Goal: Browse casually: Explore the website without a specific task or goal

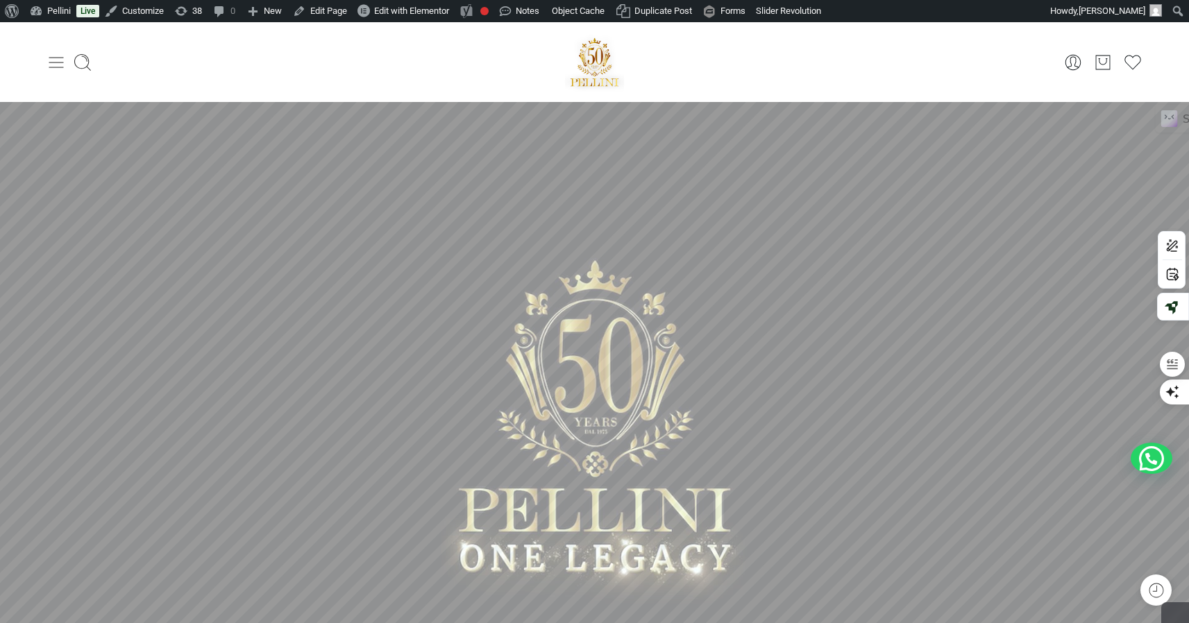
click at [62, 67] on icon at bounding box center [56, 62] width 15 height 11
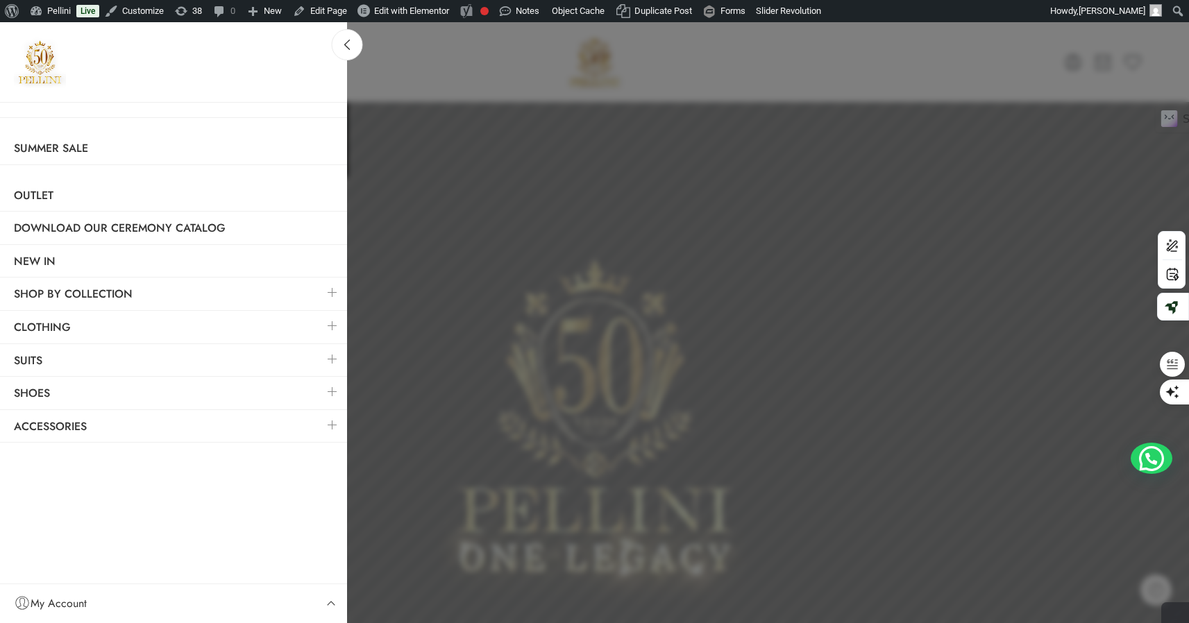
click at [331, 292] on link at bounding box center [332, 293] width 29 height 30
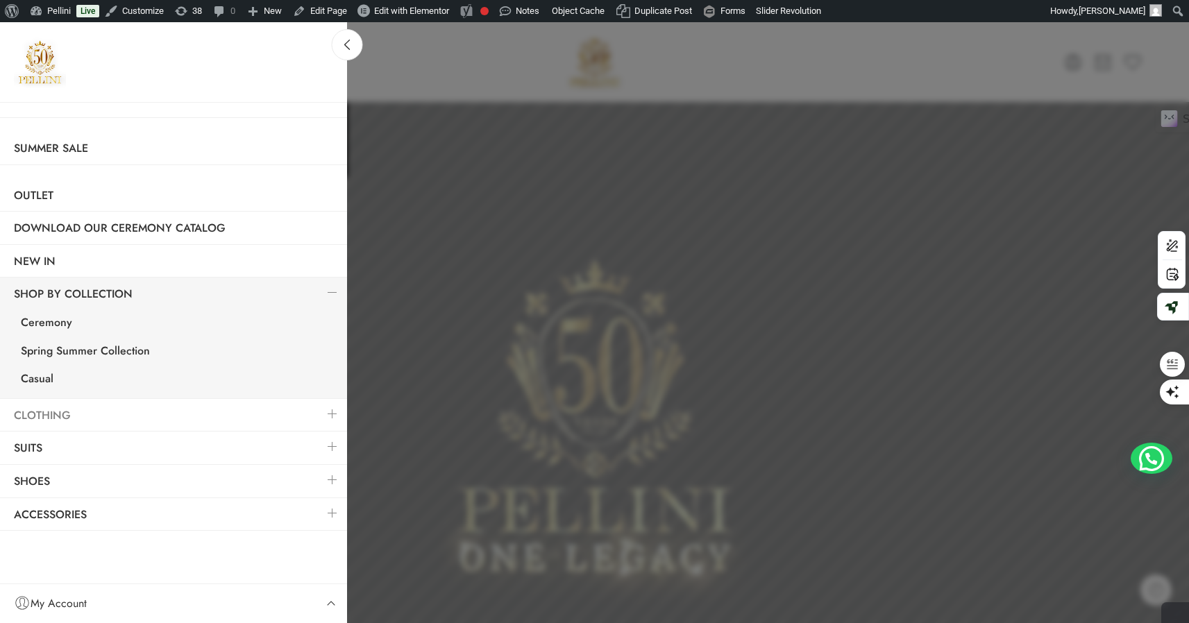
click at [59, 409] on link "Clothing" at bounding box center [173, 416] width 347 height 32
click at [330, 414] on link at bounding box center [332, 414] width 29 height 30
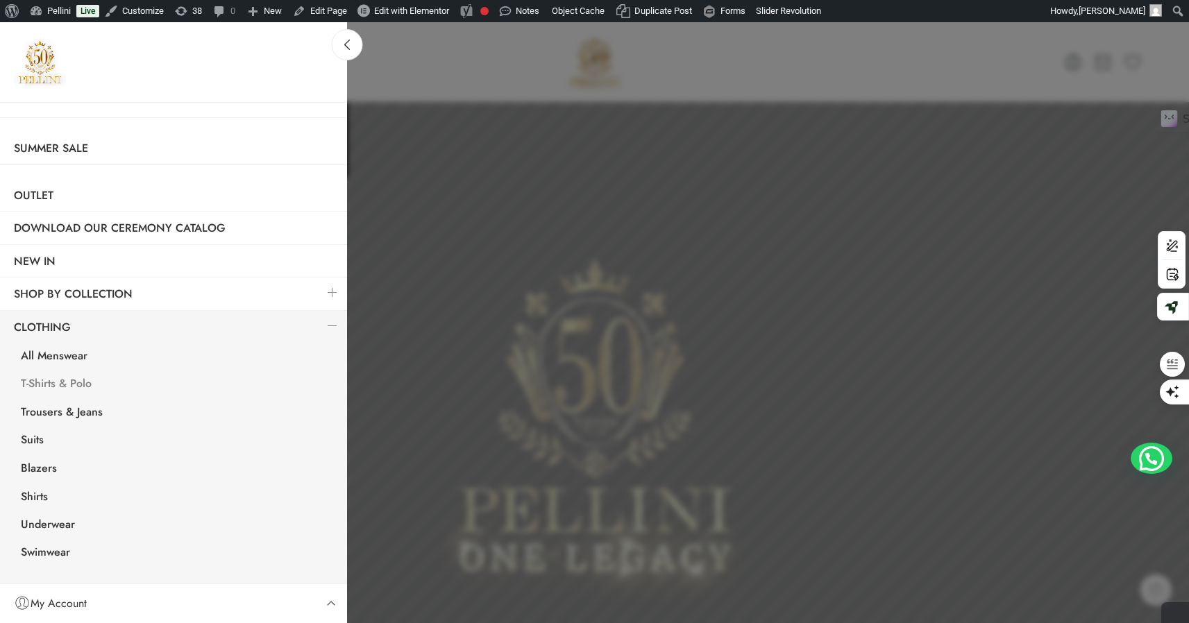
click at [62, 378] on link "T-Shirts & Polo" at bounding box center [177, 385] width 340 height 28
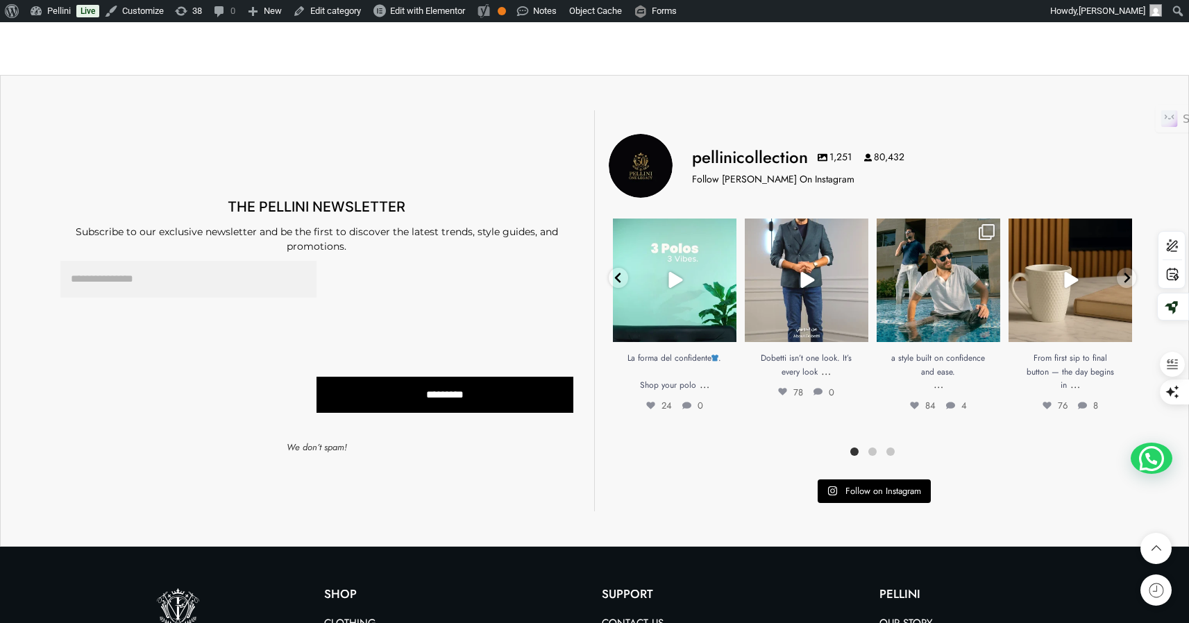
scroll to position [8335, 0]
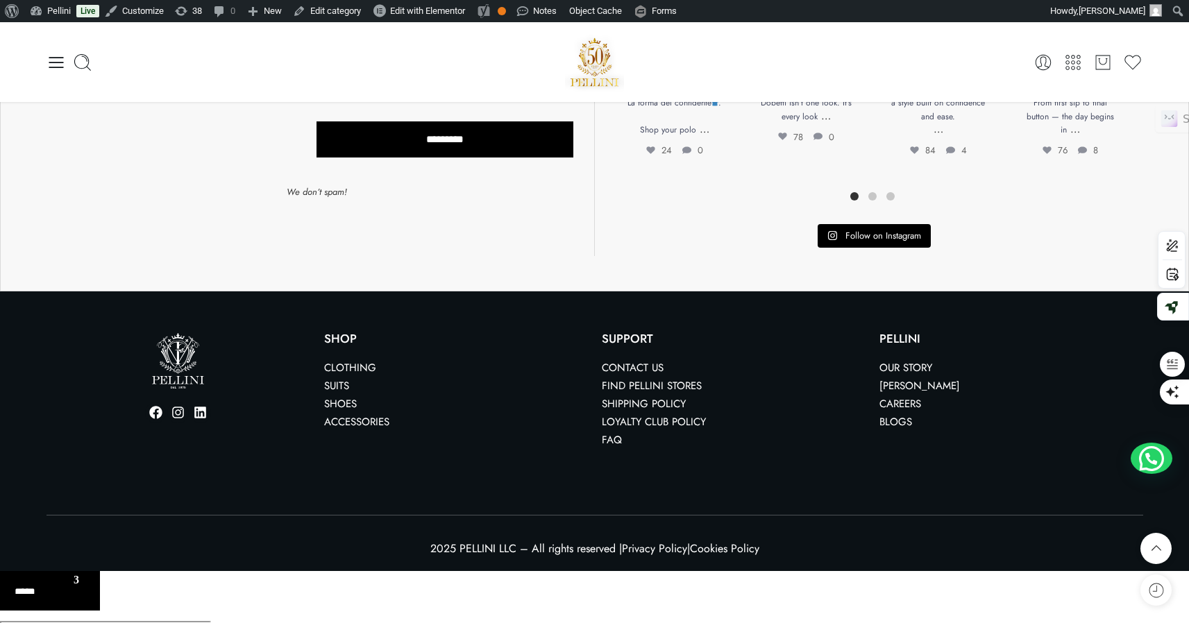
click at [67, 588] on select "******* *** *****" at bounding box center [50, 585] width 100 height 29
select select "**"
click at [0, 572] on select "******* *** *****" at bounding box center [50, 585] width 100 height 29
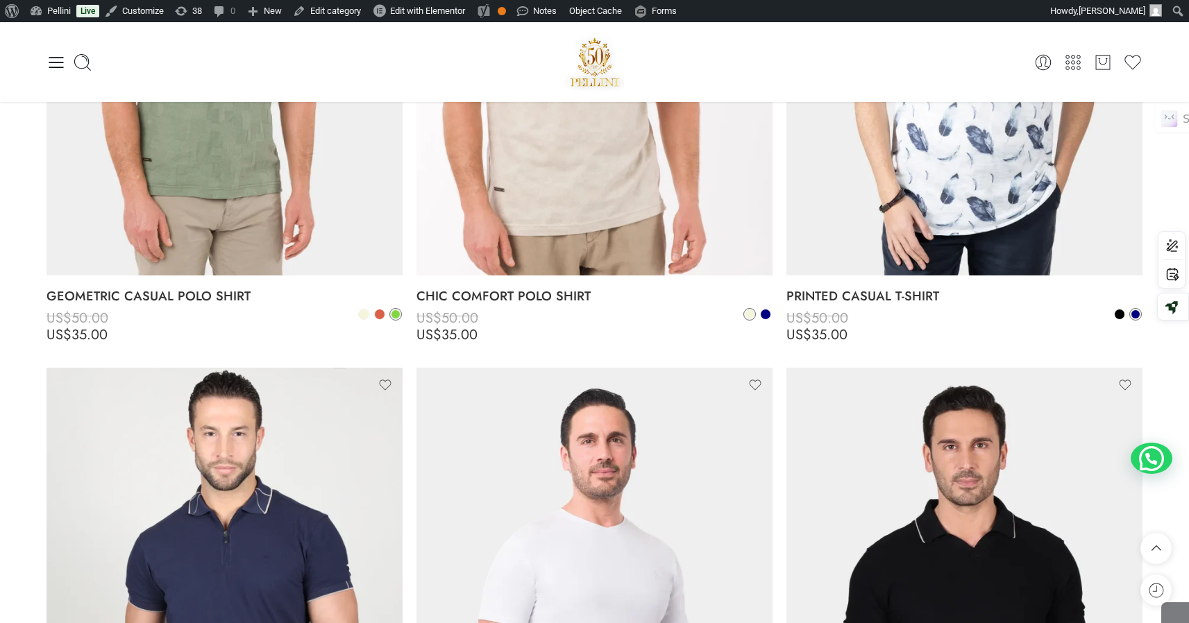
scroll to position [3980, 0]
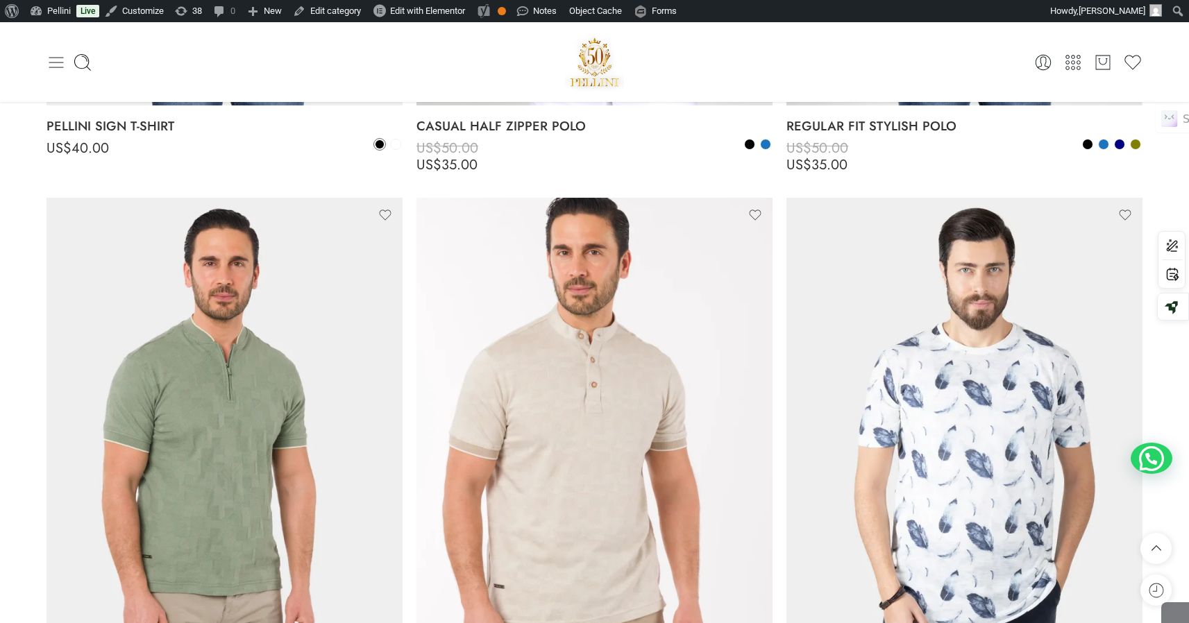
click at [52, 54] on icon at bounding box center [55, 62] width 19 height 19
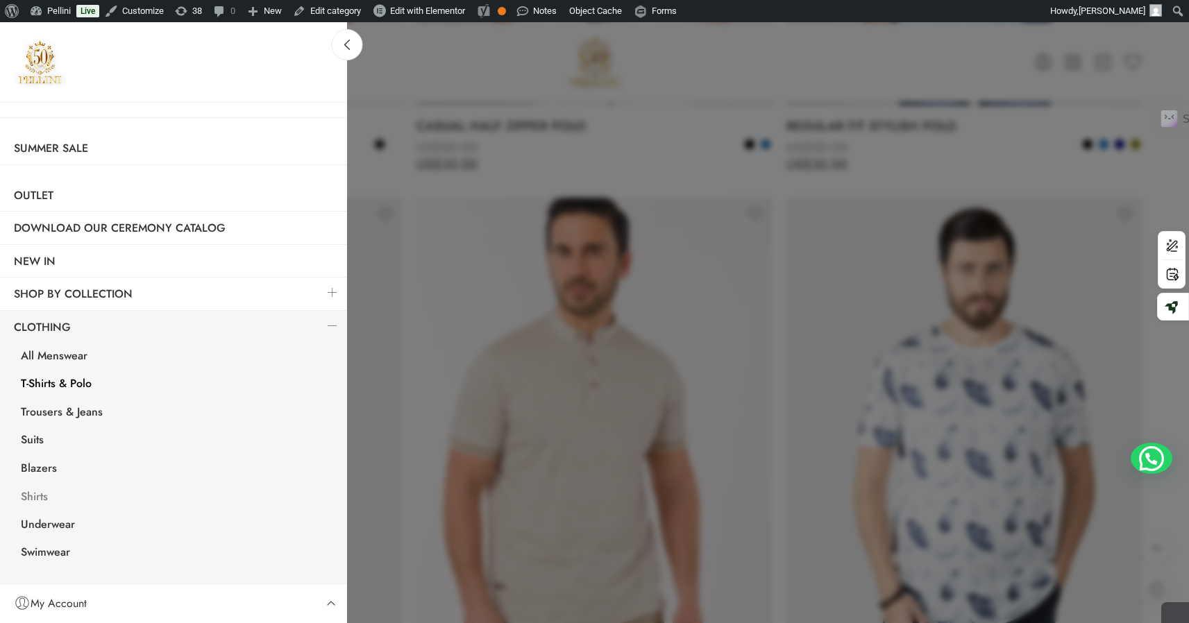
click at [37, 495] on link "Shirts" at bounding box center [177, 498] width 340 height 28
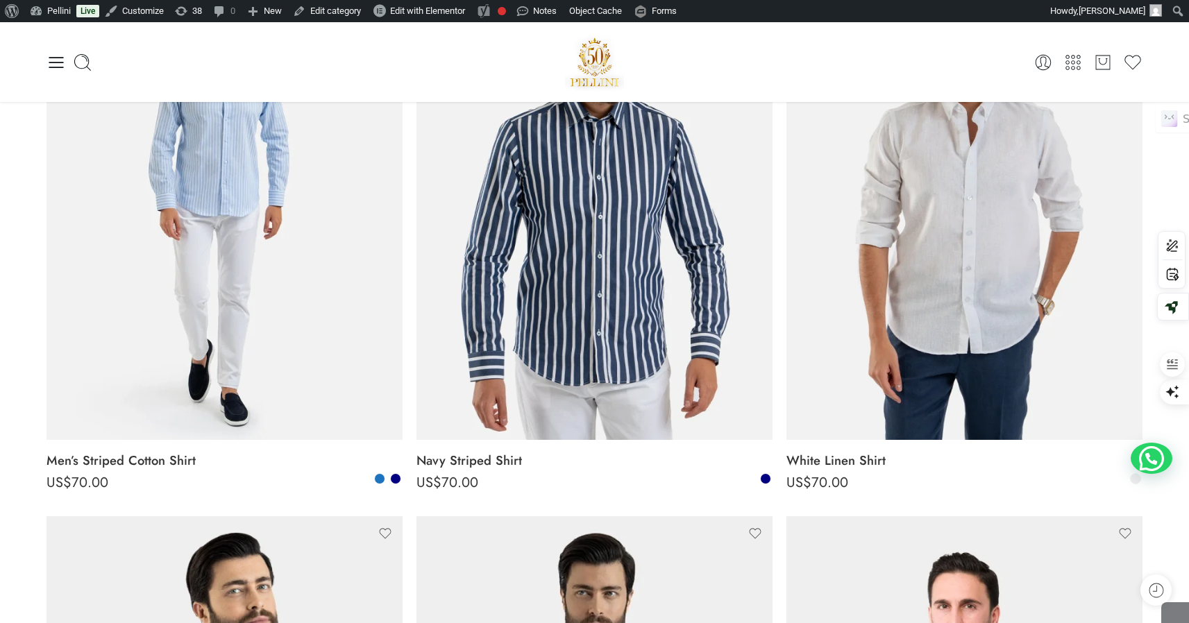
scroll to position [36, 0]
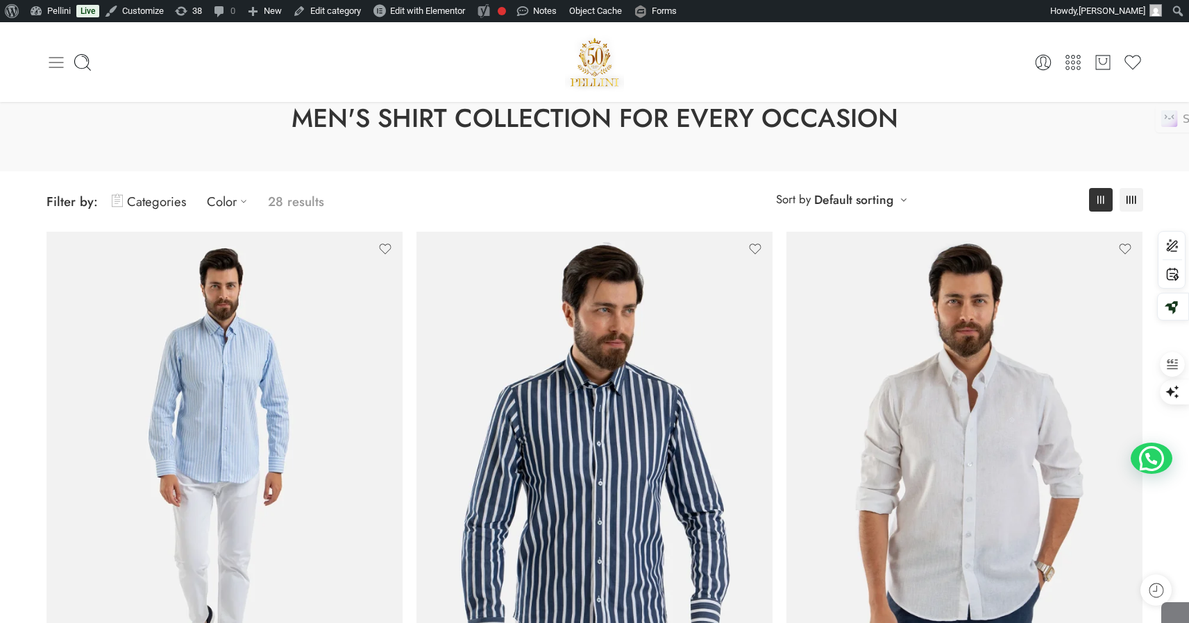
click at [51, 67] on icon at bounding box center [56, 62] width 15 height 11
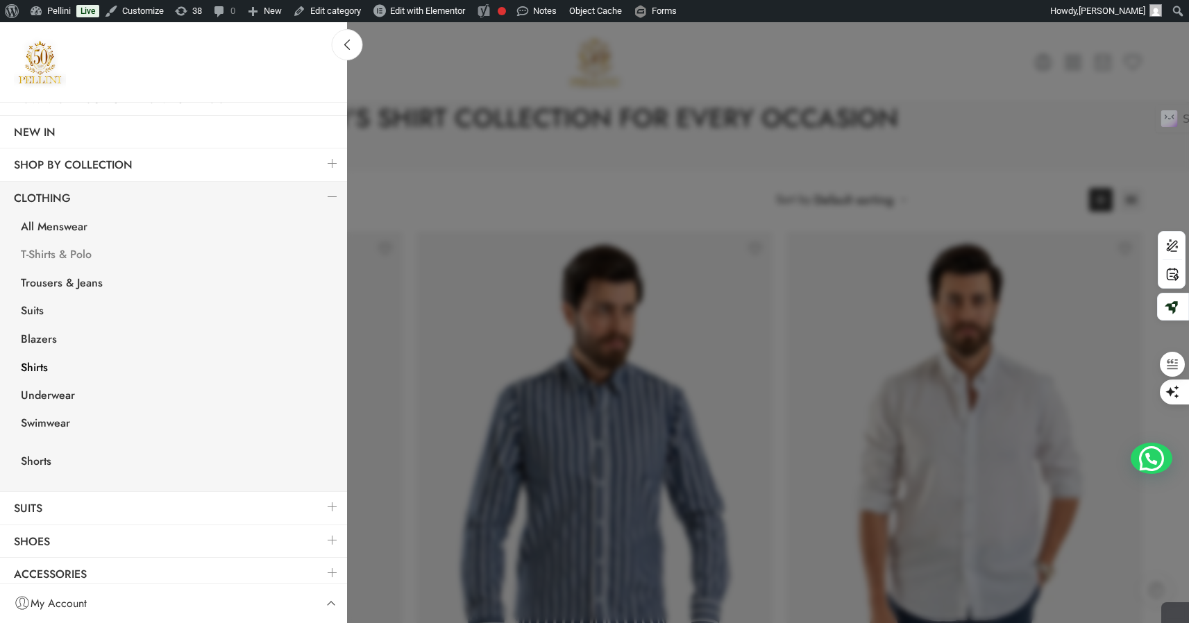
scroll to position [136, 0]
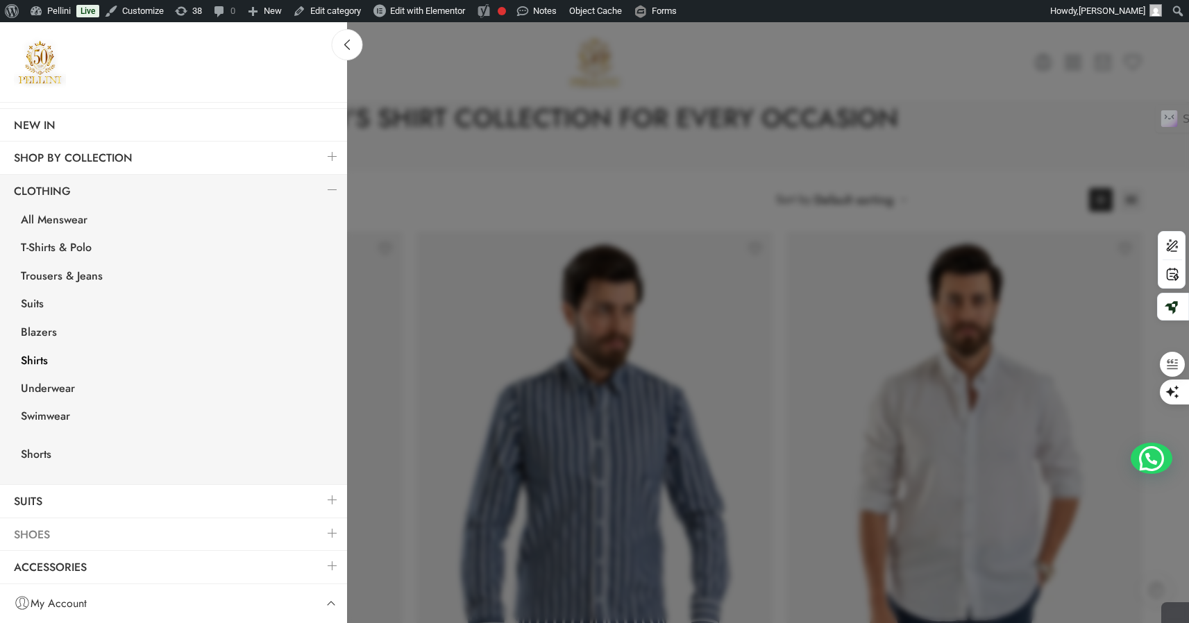
click at [48, 527] on link "Shoes" at bounding box center [173, 535] width 347 height 32
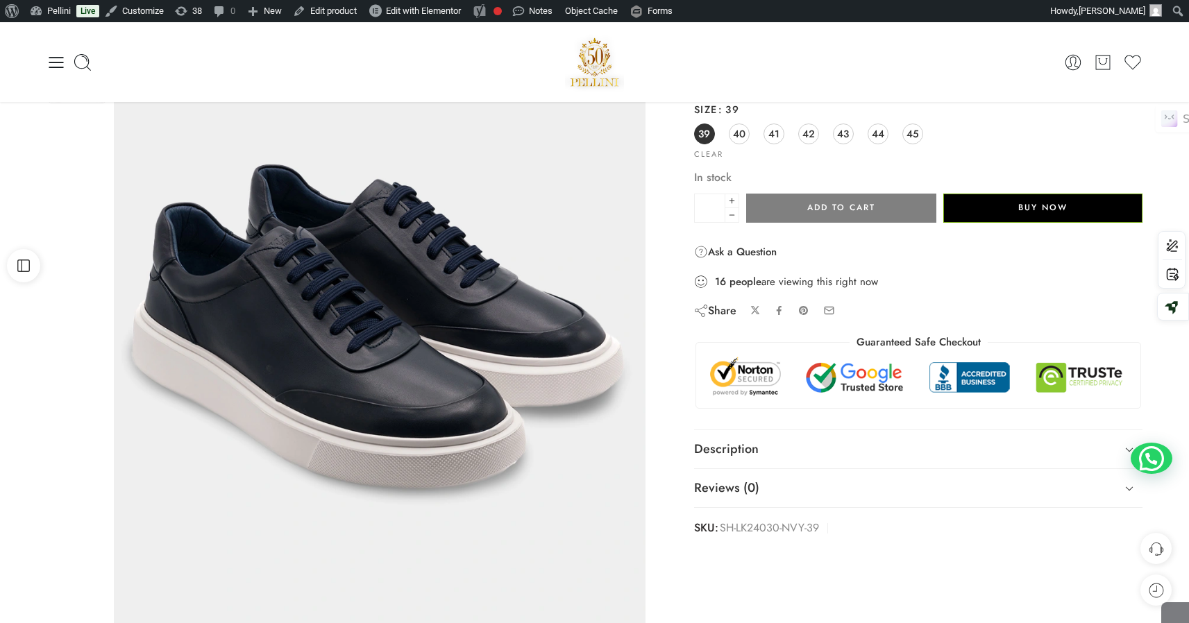
scroll to position [185, 0]
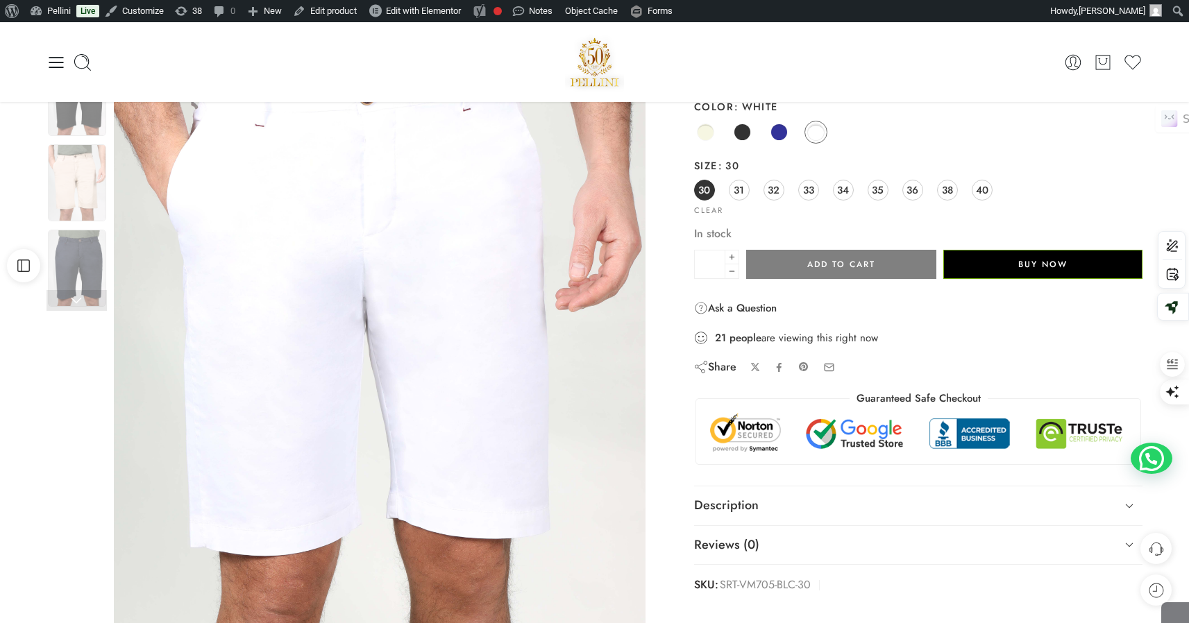
scroll to position [124, 0]
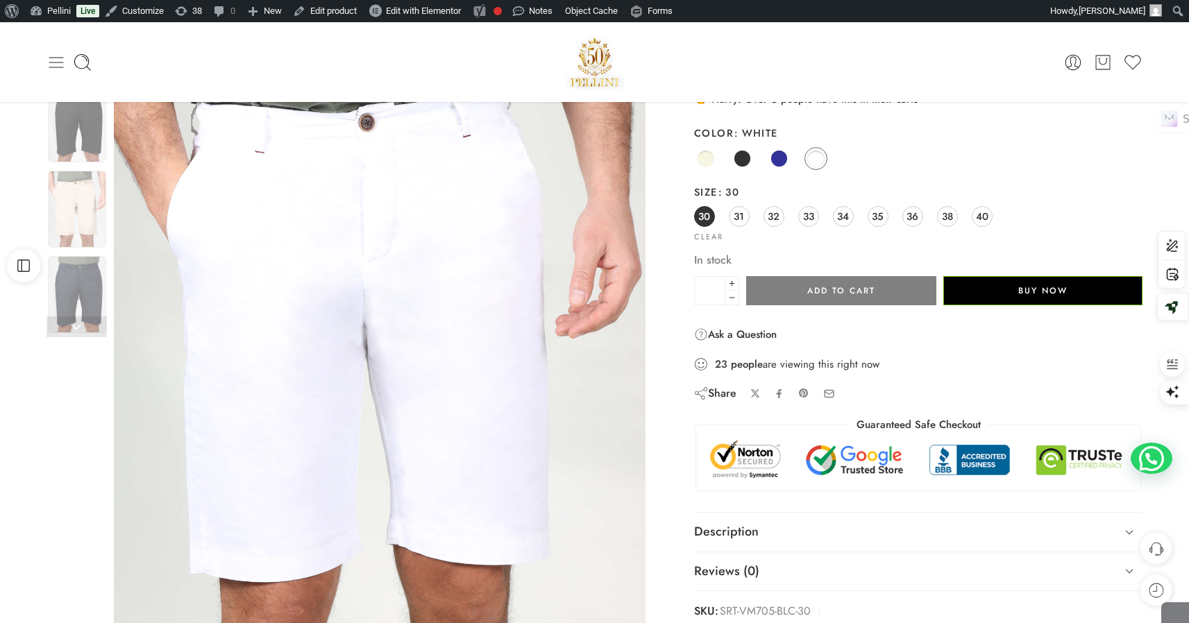
click at [55, 64] on icon at bounding box center [55, 62] width 19 height 19
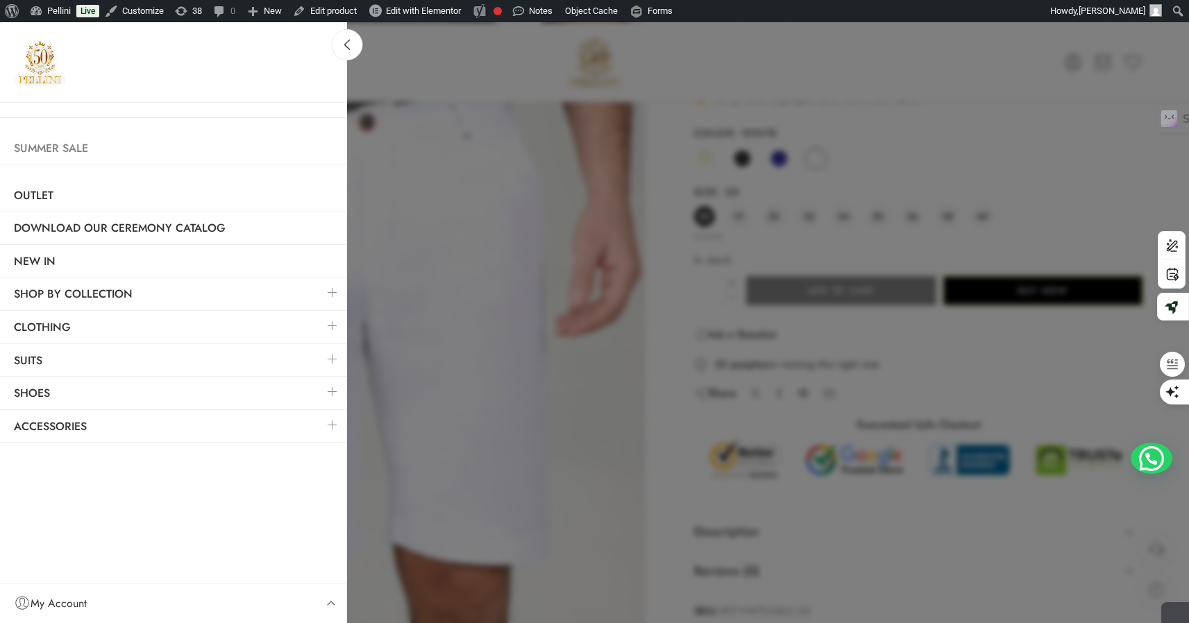
click at [71, 146] on link "Summer Sale" at bounding box center [173, 149] width 347 height 32
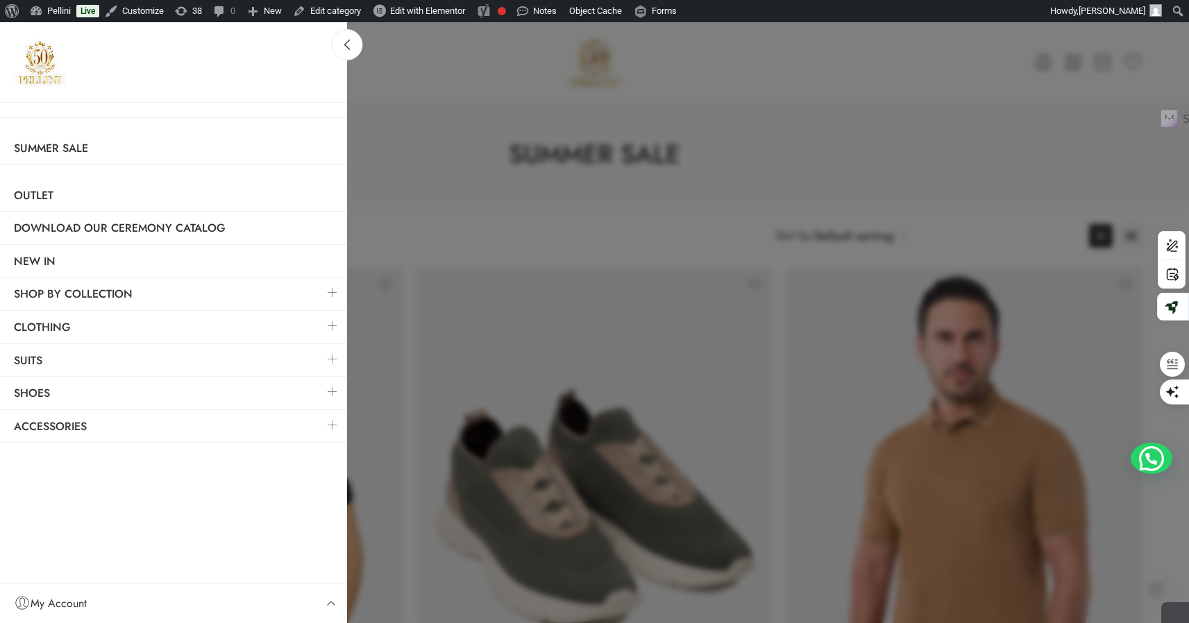
click at [925, 65] on div at bounding box center [594, 311] width 1189 height 623
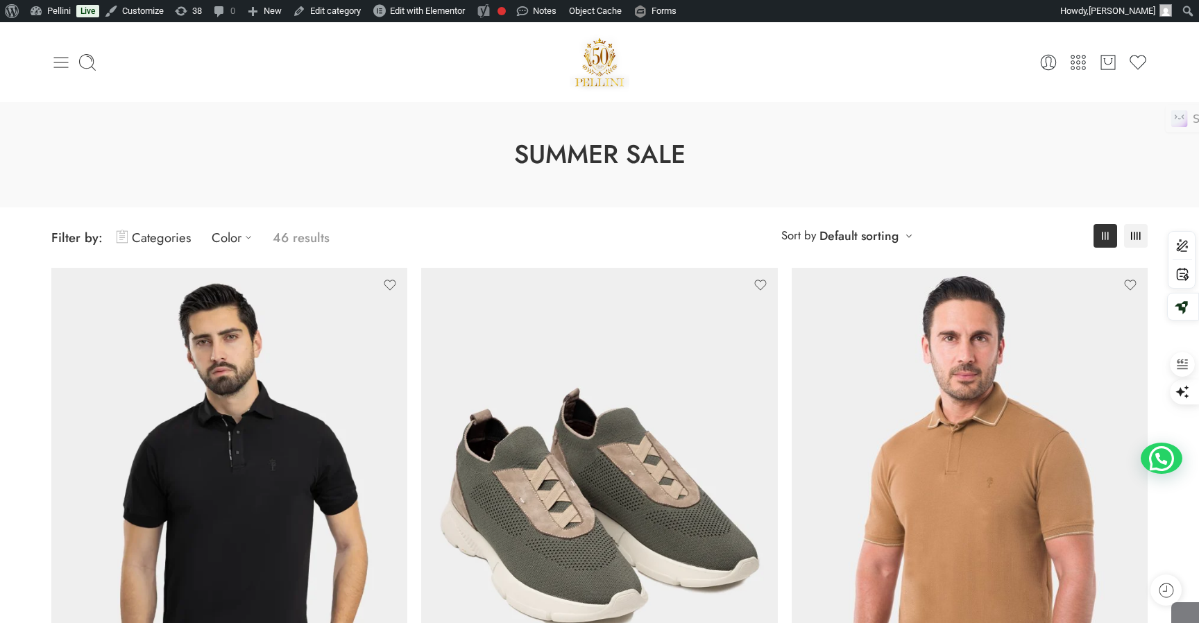
click at [63, 60] on icon at bounding box center [60, 62] width 19 height 19
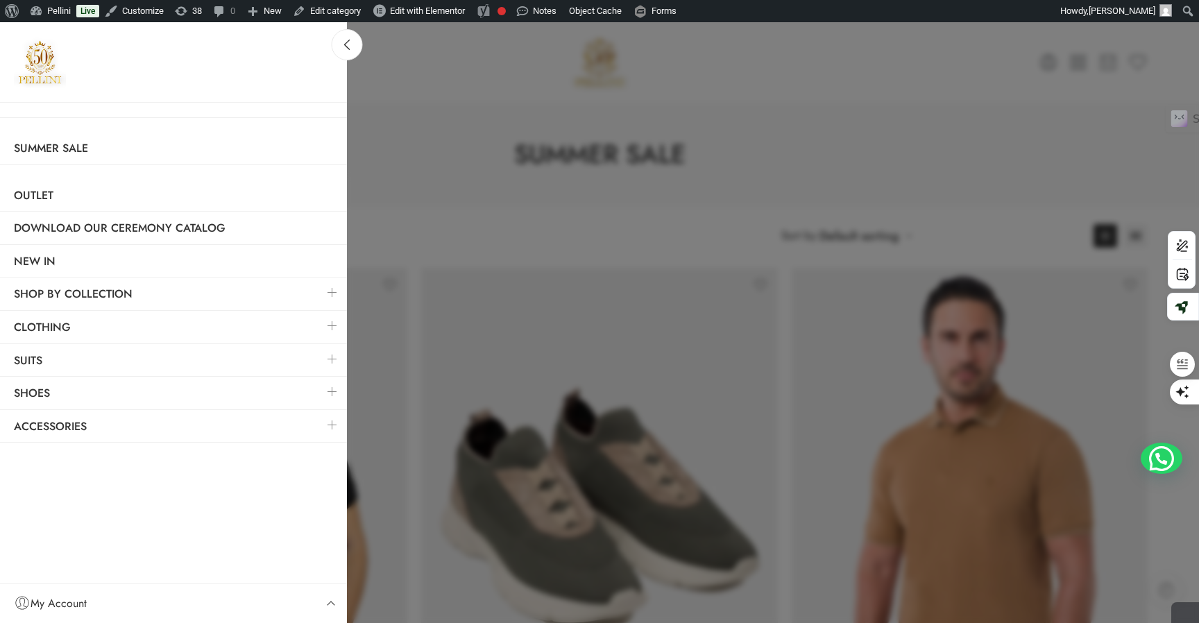
click at [337, 323] on link at bounding box center [332, 326] width 29 height 30
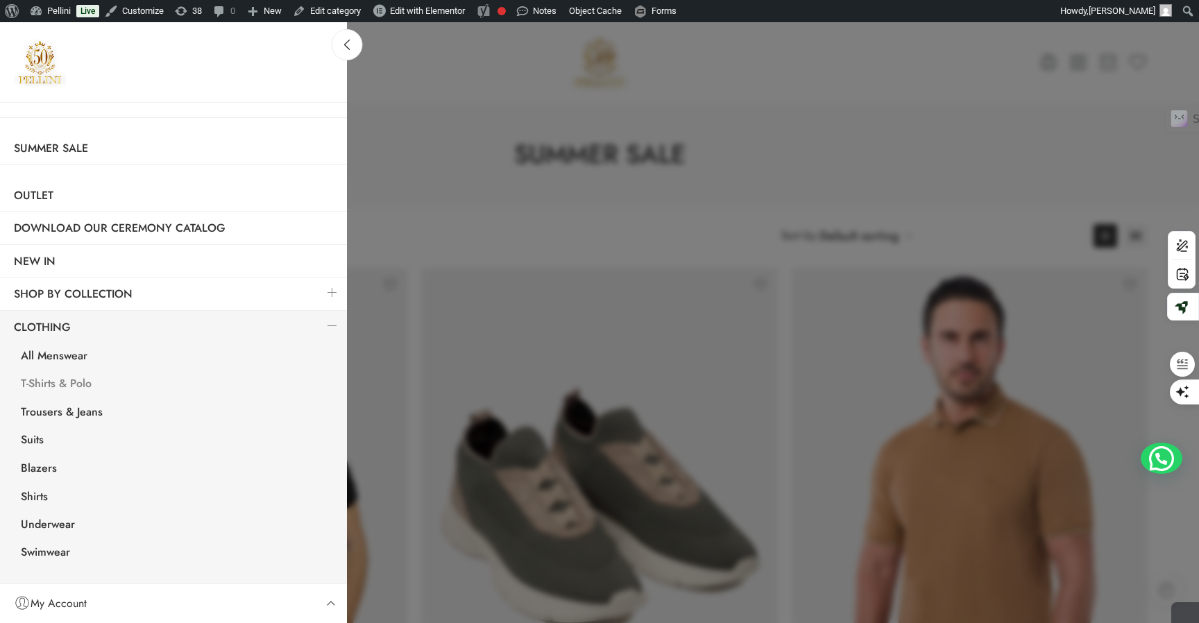
click at [83, 379] on link "T-Shirts & Polo" at bounding box center [177, 385] width 340 height 28
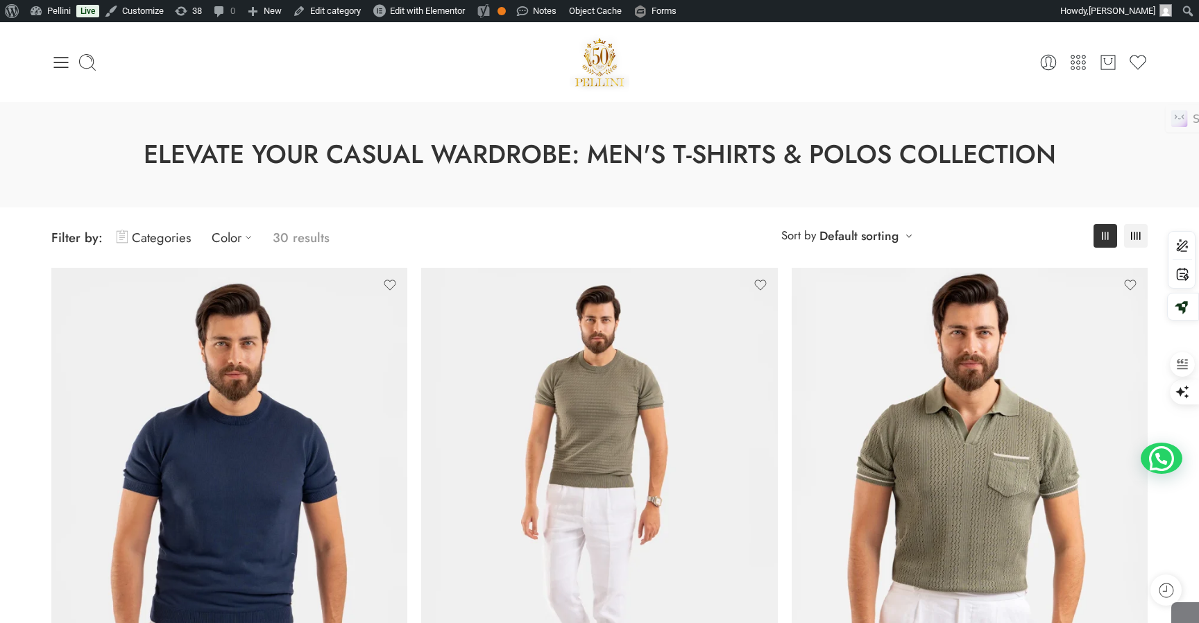
click at [980, 49] on div "Hello, Stephanie Khoury! Dashboard Orders Addresses Account details Log out 0 C…" at bounding box center [599, 62] width 1096 height 59
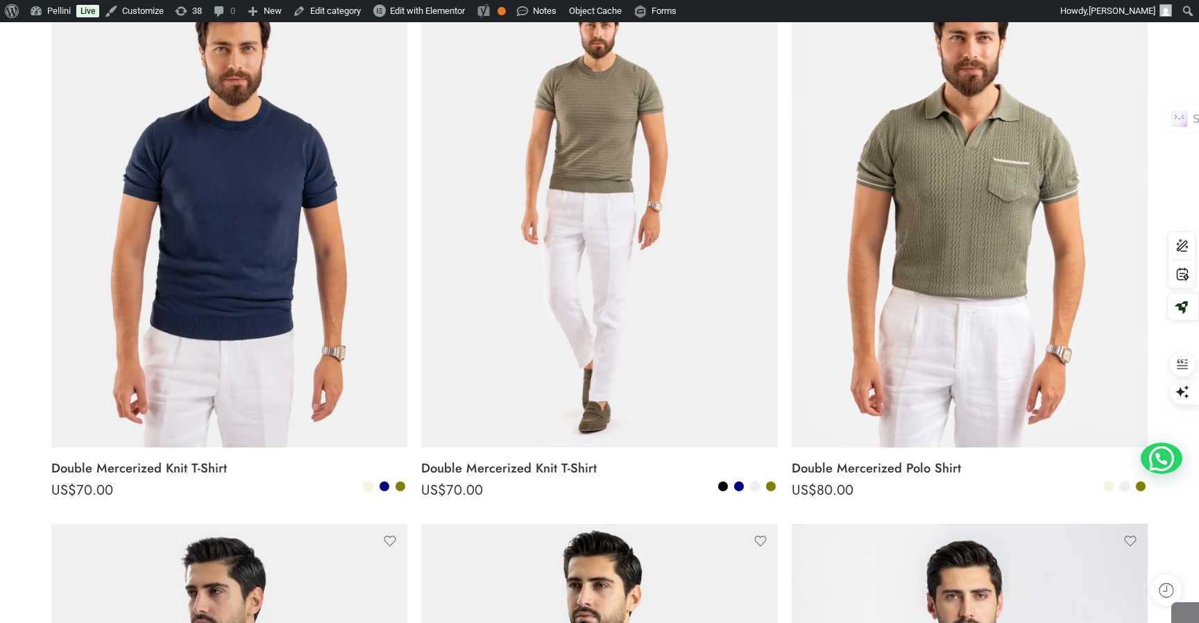
scroll to position [333, 0]
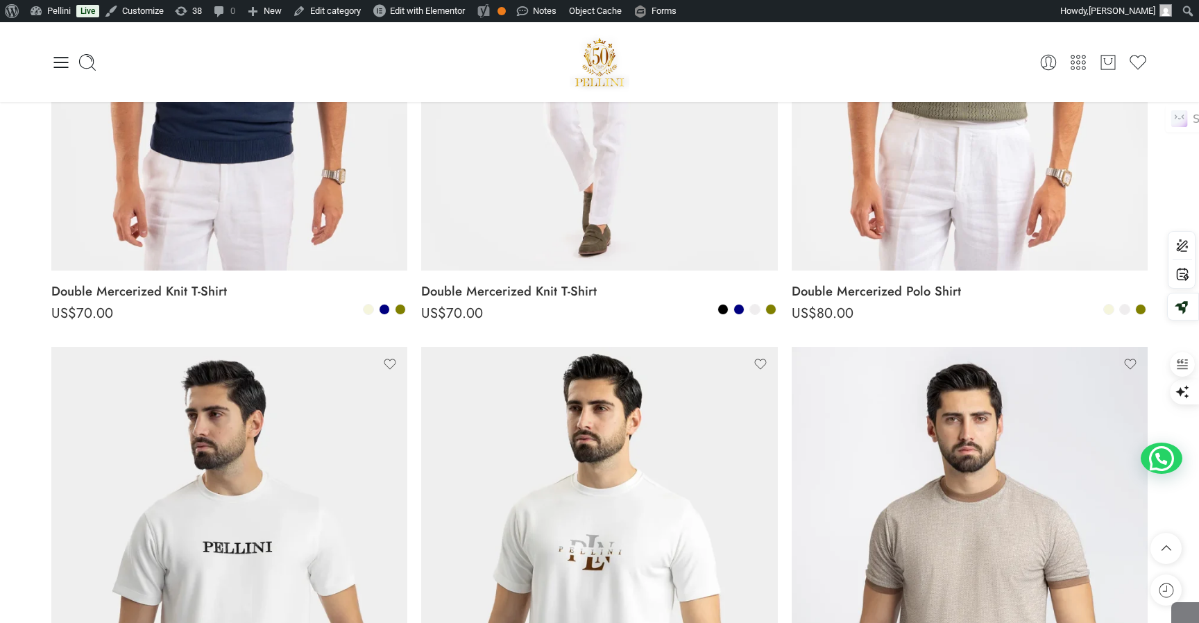
scroll to position [0, 0]
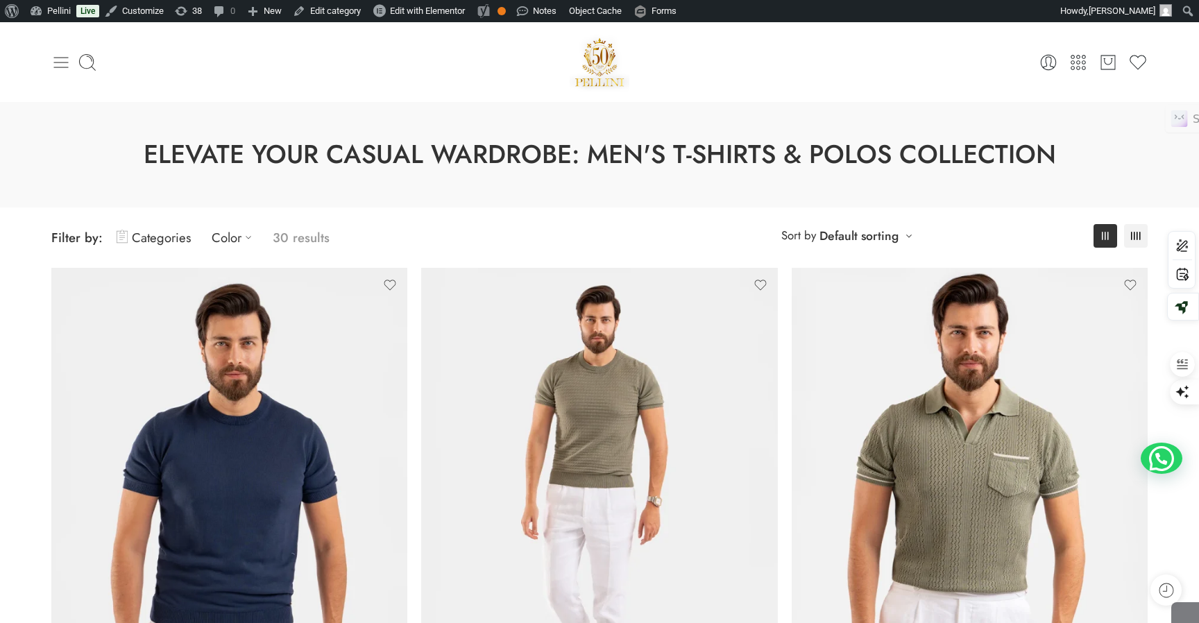
click at [67, 65] on icon at bounding box center [60, 62] width 19 height 19
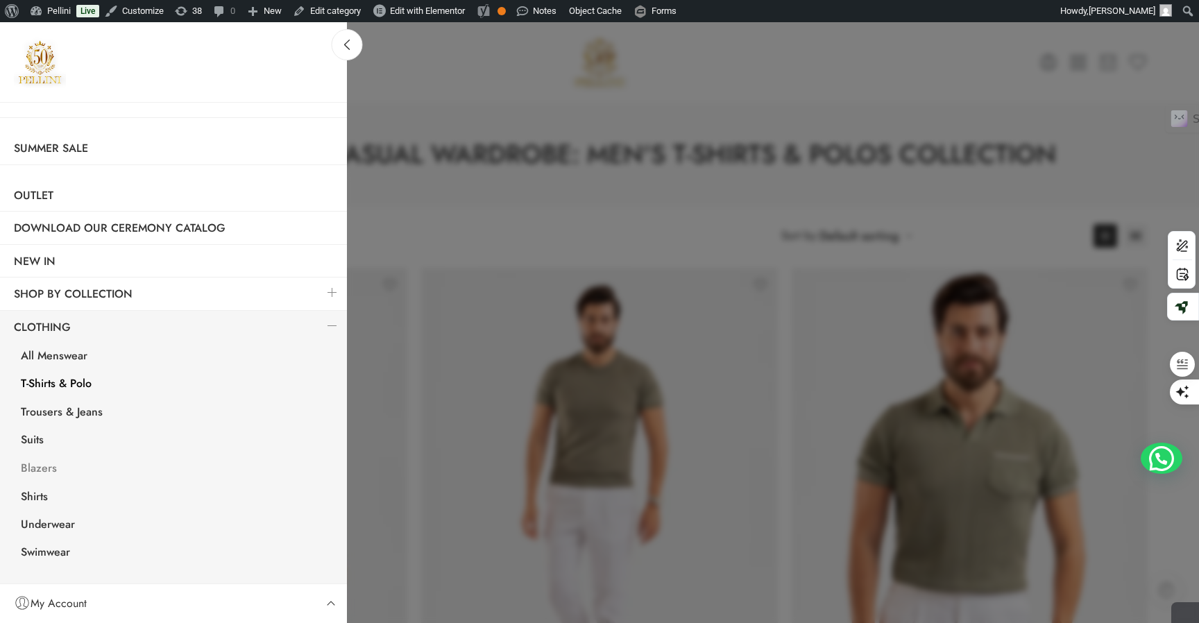
click at [35, 475] on link "Blazers" at bounding box center [177, 470] width 340 height 28
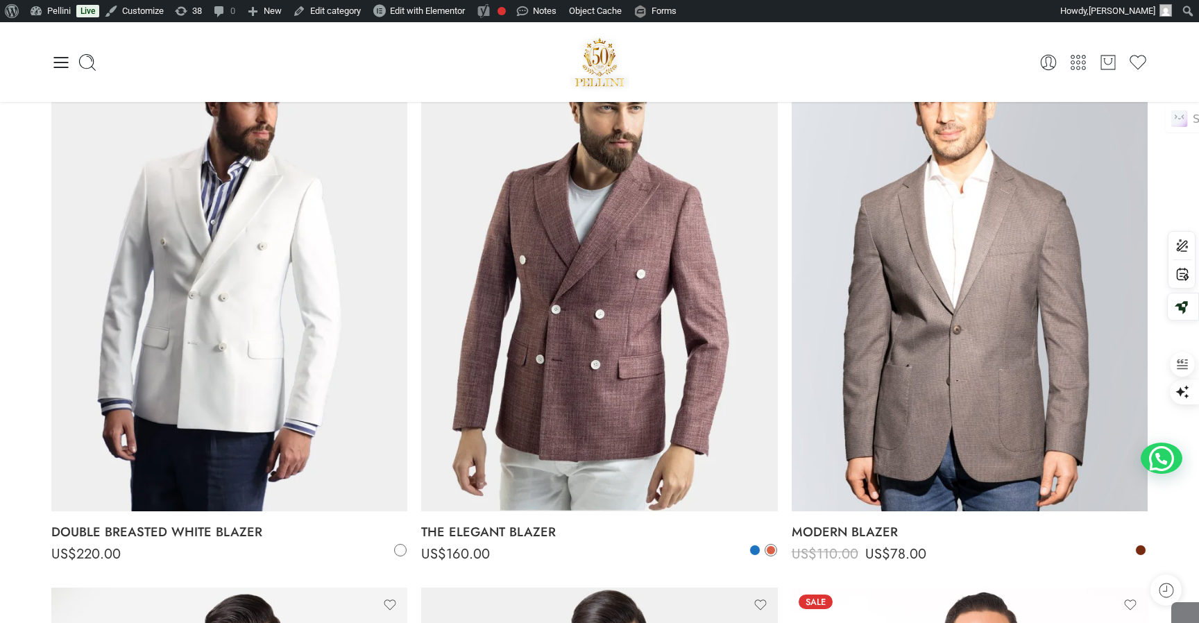
scroll to position [222, 0]
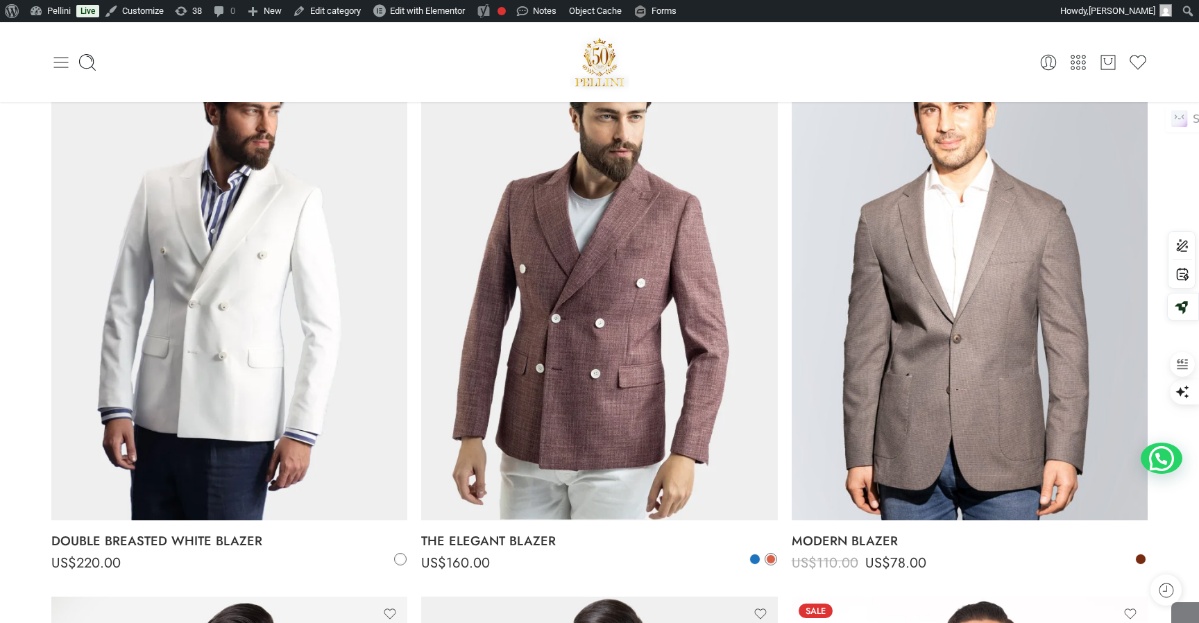
click at [65, 62] on icon at bounding box center [61, 62] width 15 height 11
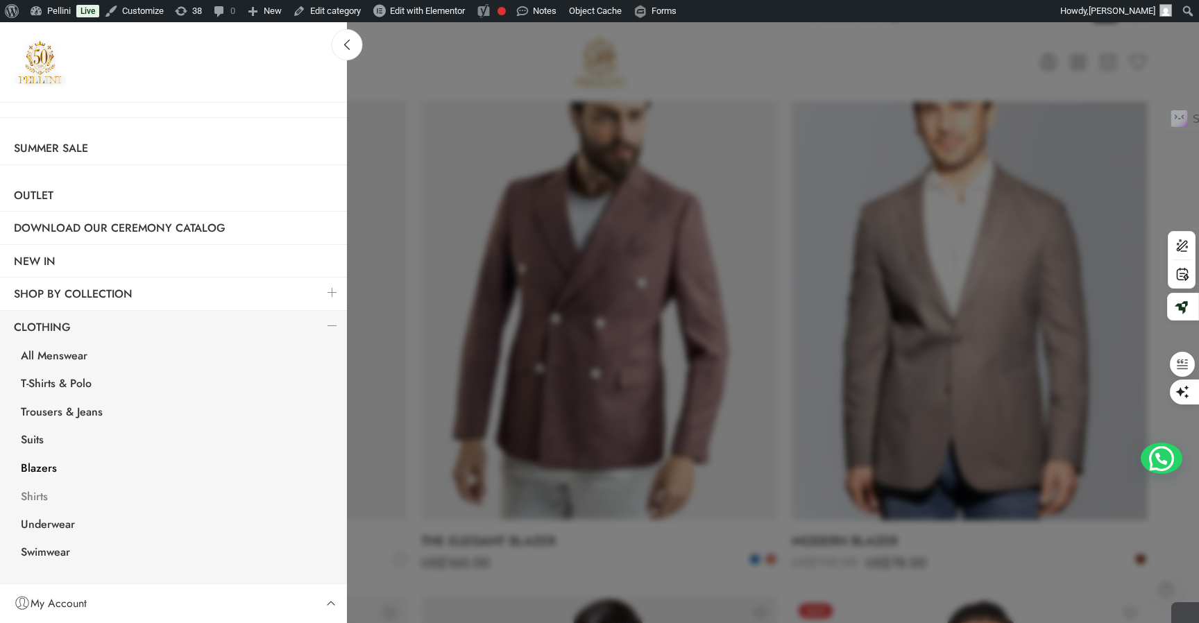
click at [37, 494] on link "Shirts" at bounding box center [177, 498] width 340 height 28
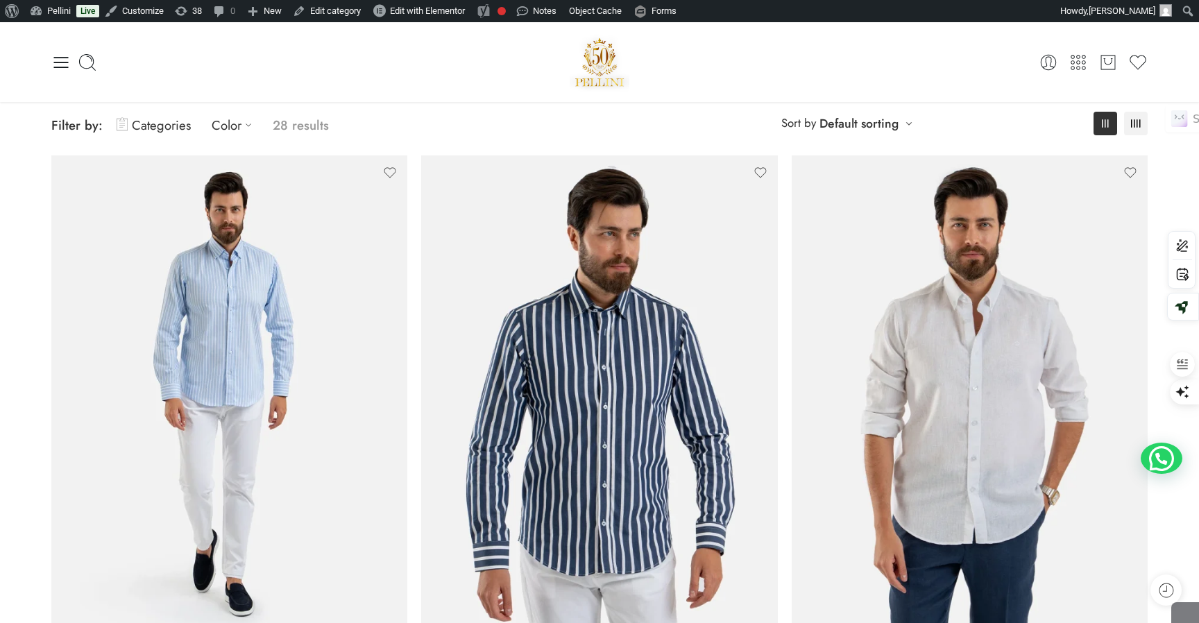
scroll to position [52, 0]
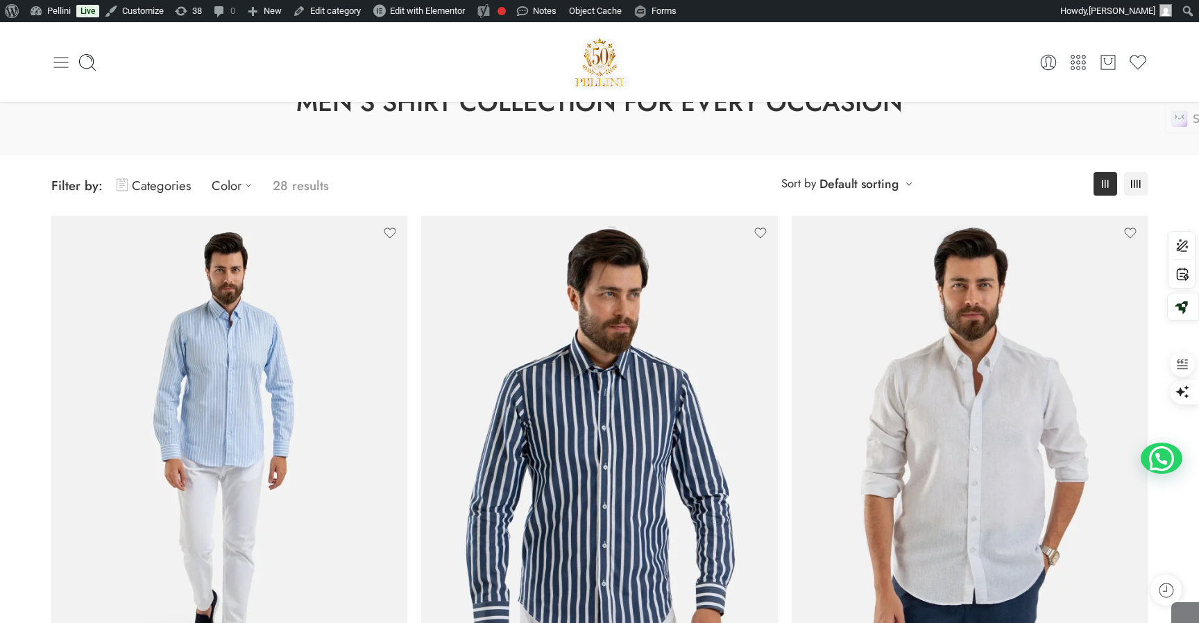
click at [62, 64] on icon at bounding box center [60, 62] width 19 height 19
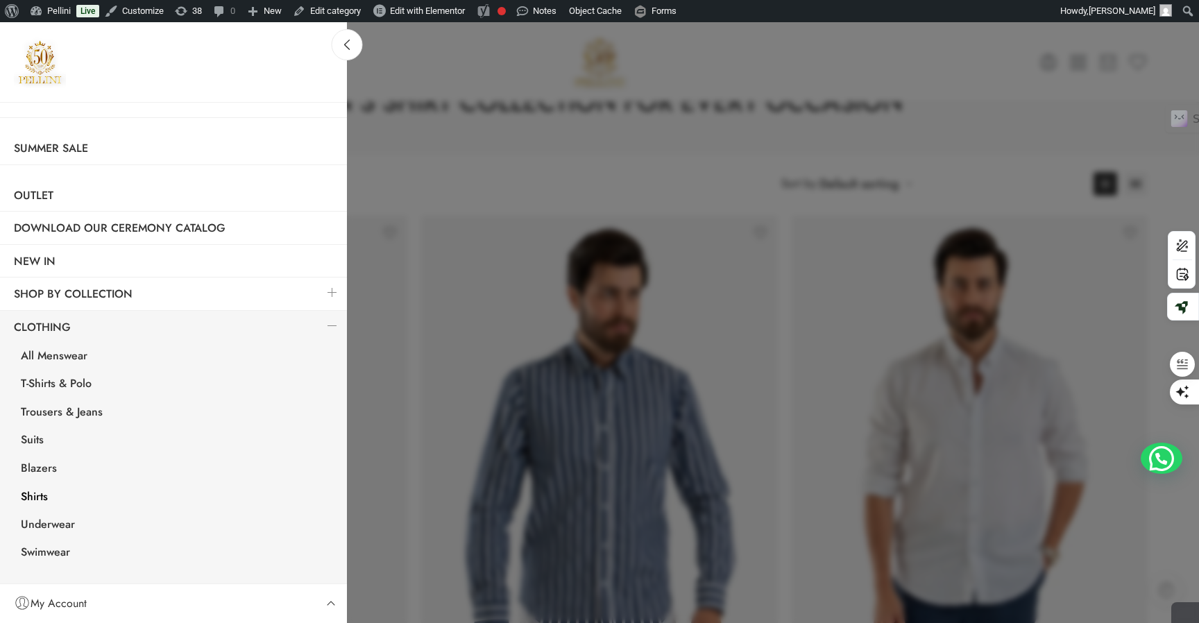
click at [329, 321] on link at bounding box center [332, 326] width 29 height 30
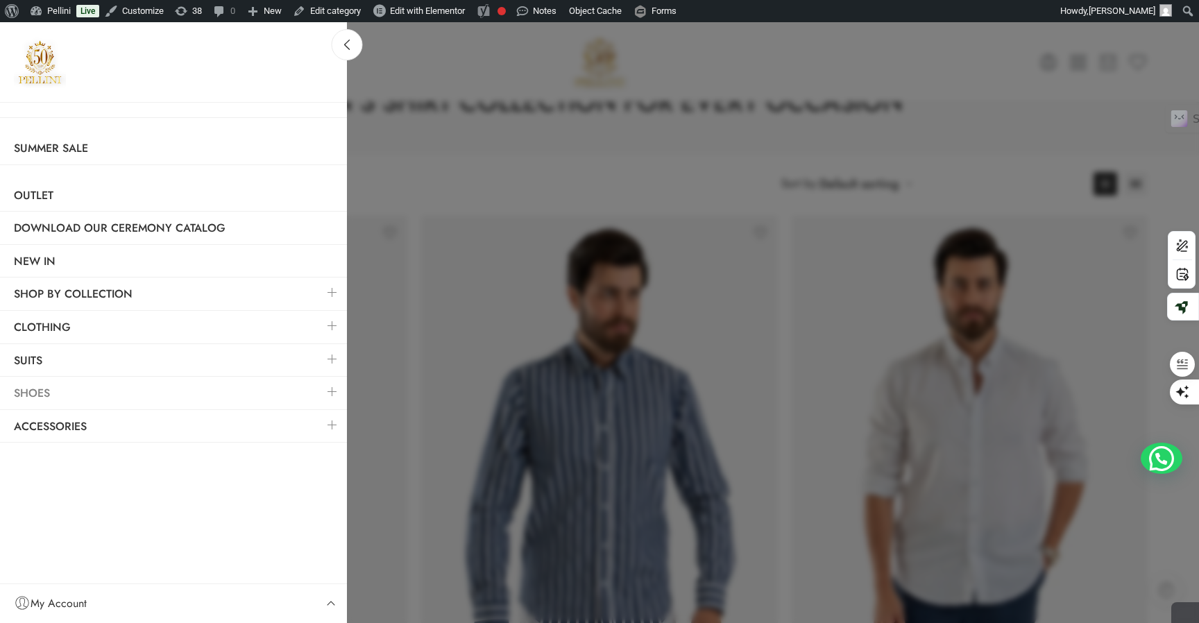
click at [28, 398] on link "Shoes" at bounding box center [173, 393] width 347 height 32
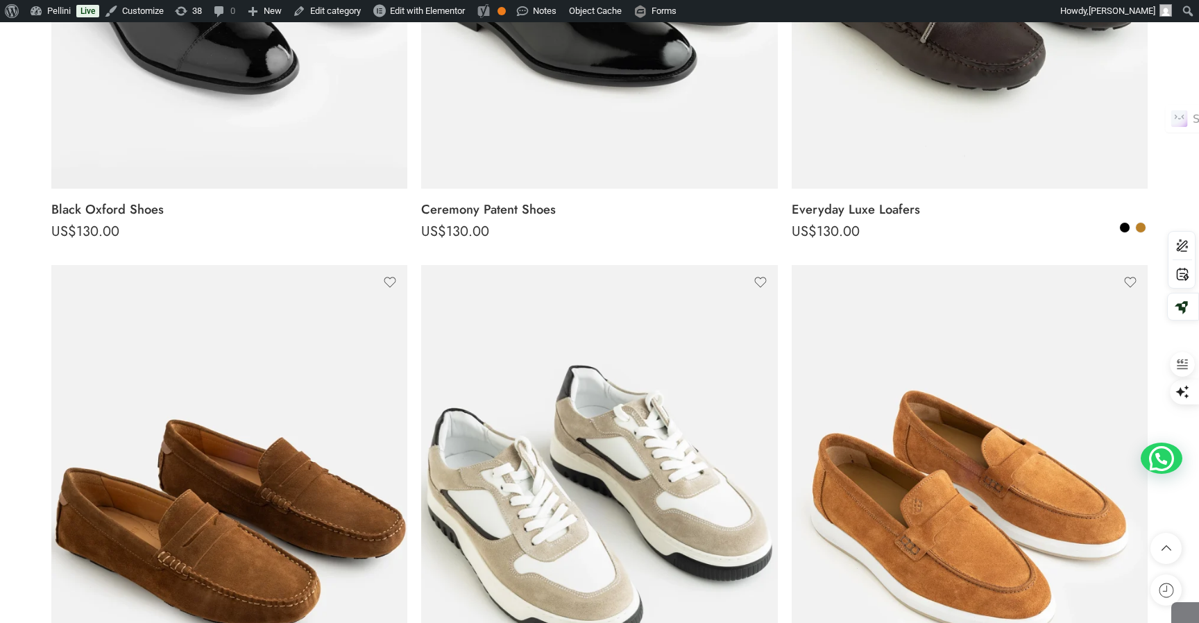
scroll to position [567, 0]
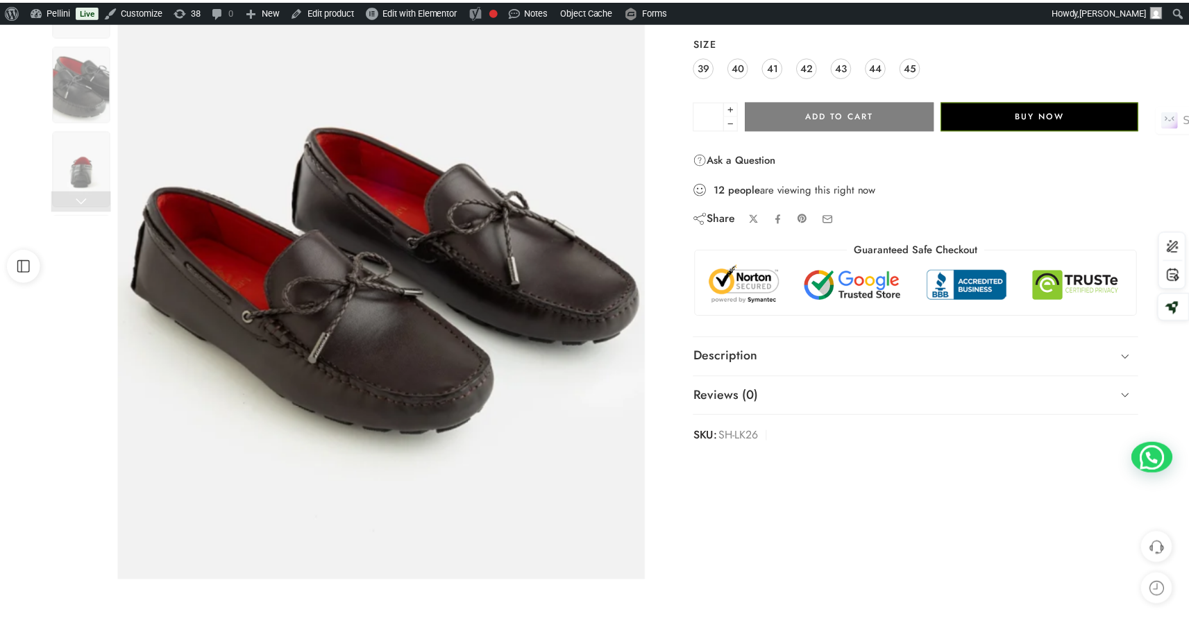
scroll to position [278, 0]
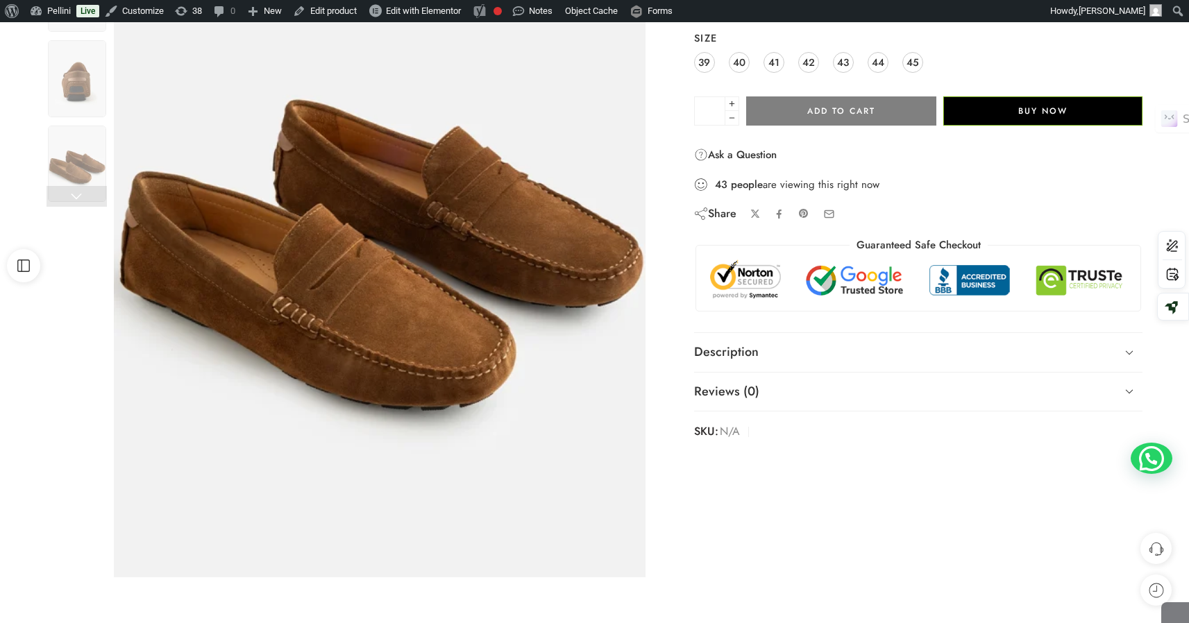
scroll to position [255, 0]
